Goal: Communication & Community: Answer question/provide support

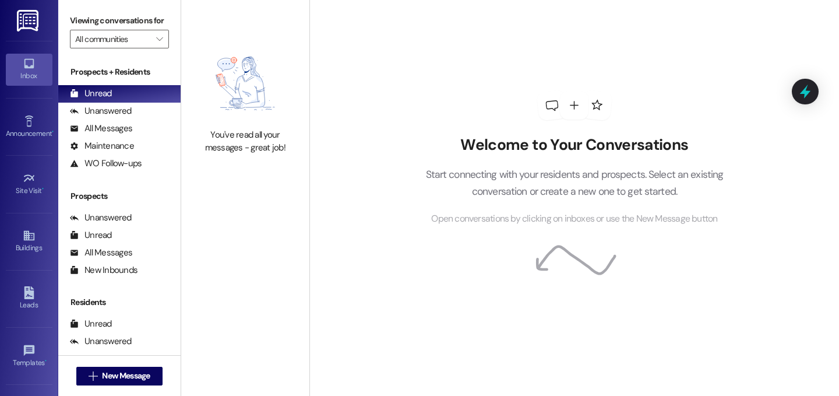
click at [259, 287] on div "You've read all your messages - great job!" at bounding box center [245, 198] width 128 height 396
